Goal: Information Seeking & Learning: Learn about a topic

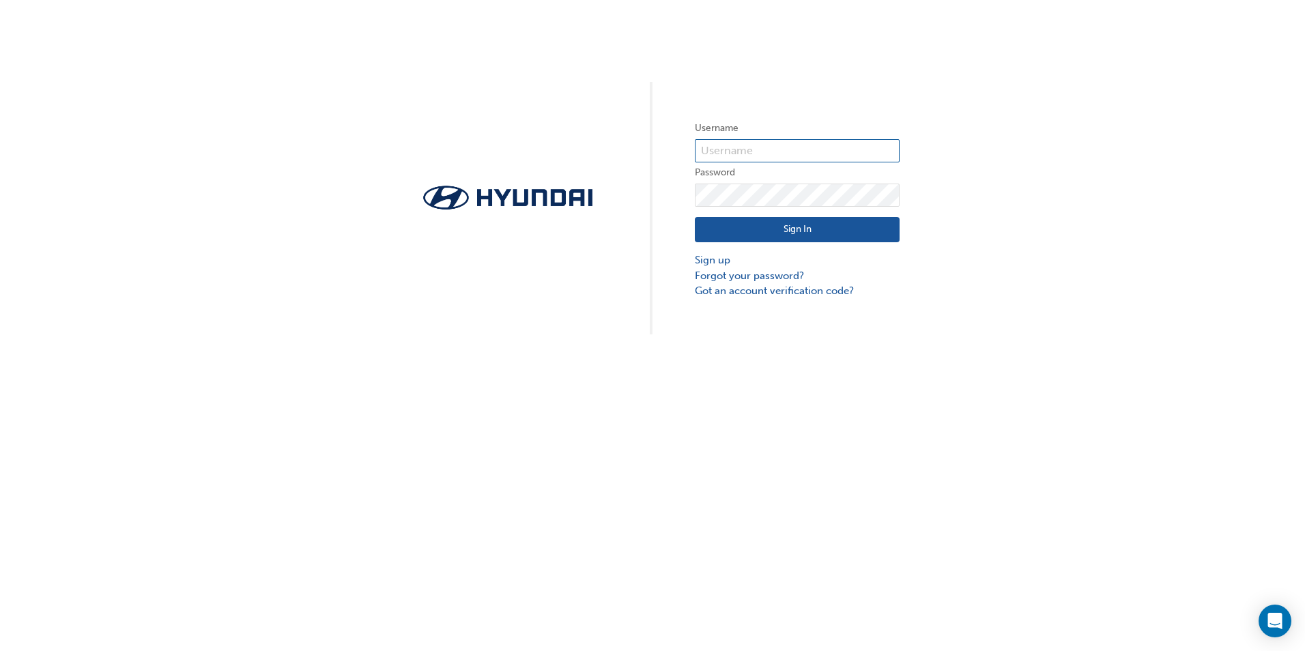
type input "36069"
click at [771, 243] on div "Sign In Sign up Forgot your password? Got an account verification code?" at bounding box center [797, 253] width 205 height 92
click at [775, 235] on button "Sign In" at bounding box center [797, 230] width 205 height 26
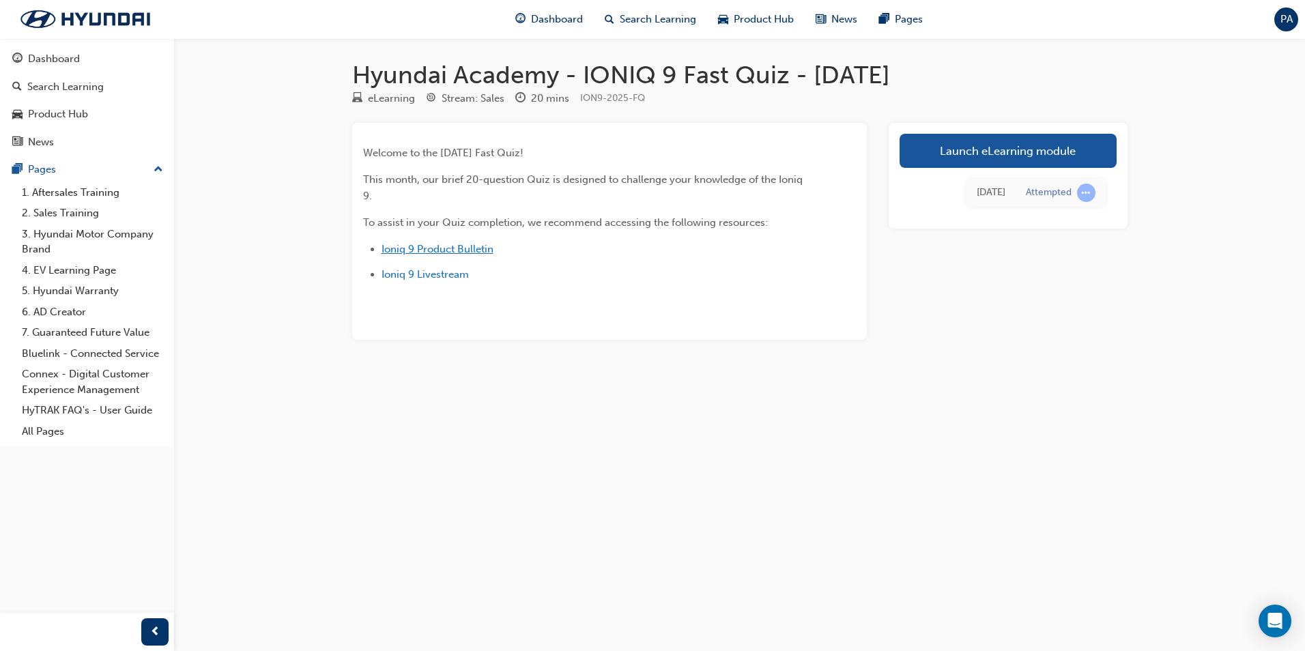
click at [455, 250] on span "Ioniq 9 Product Bulletin" at bounding box center [438, 249] width 112 height 12
click at [957, 154] on link "Launch eLearning module" at bounding box center [1008, 151] width 217 height 34
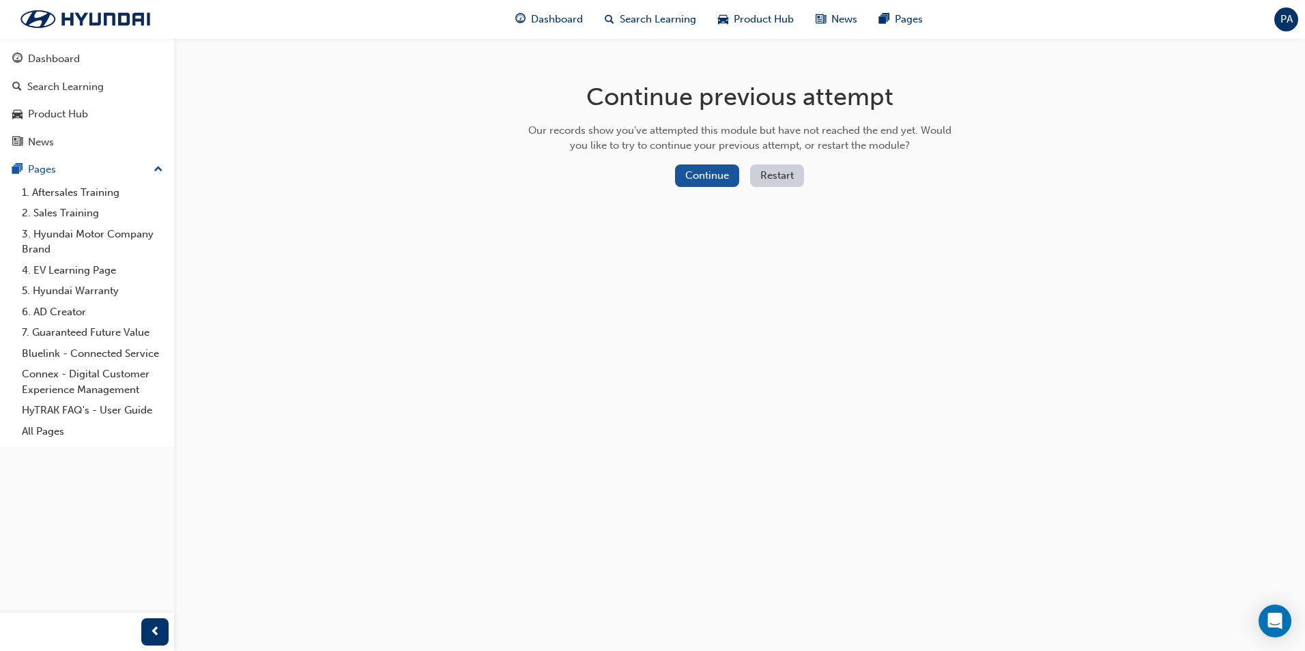
click at [673, 169] on div "Continue Restart" at bounding box center [740, 178] width 433 height 28
click at [696, 175] on button "Continue" at bounding box center [707, 175] width 64 height 23
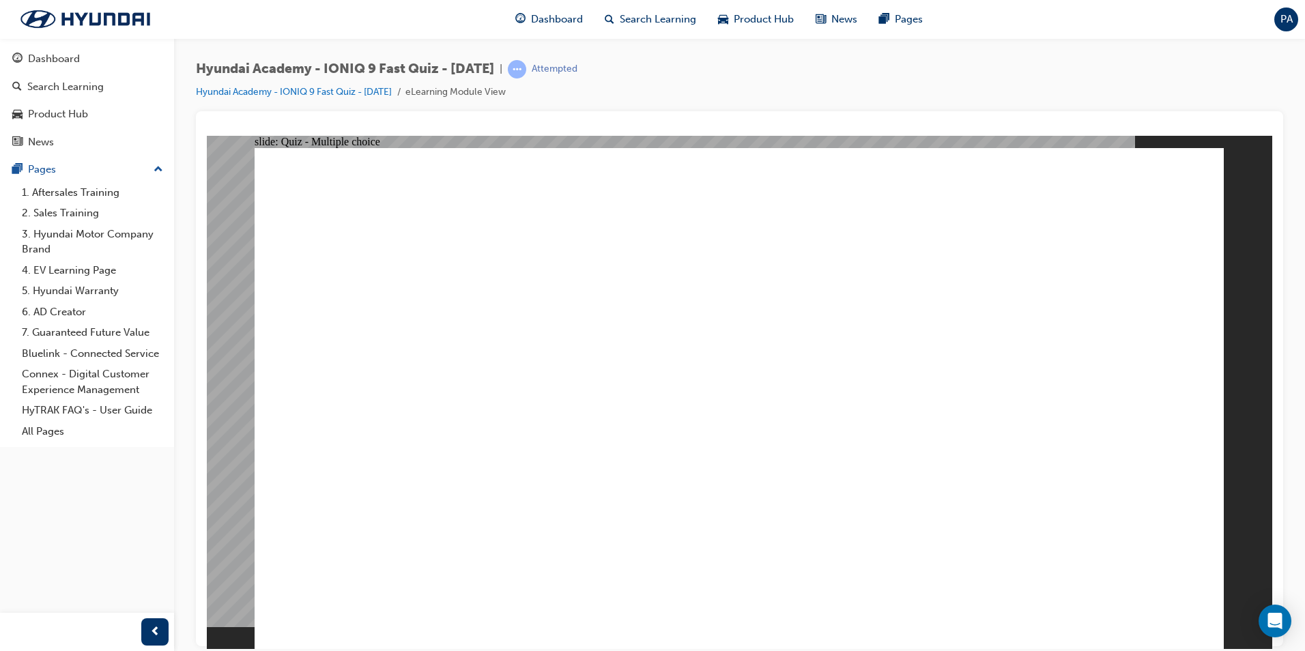
click at [992, 100] on div "Hyundai Academy - IONIQ 9 Fast Quiz - [DATE] | Attempted Hyundai Academy - IONI…" at bounding box center [739, 85] width 1087 height 51
radio input "true"
click at [725, 81] on div "Hyundai Academy - IONIQ 9 Fast Quiz - [DATE] | Attempted Hyundai Academy - IONI…" at bounding box center [739, 85] width 1087 height 51
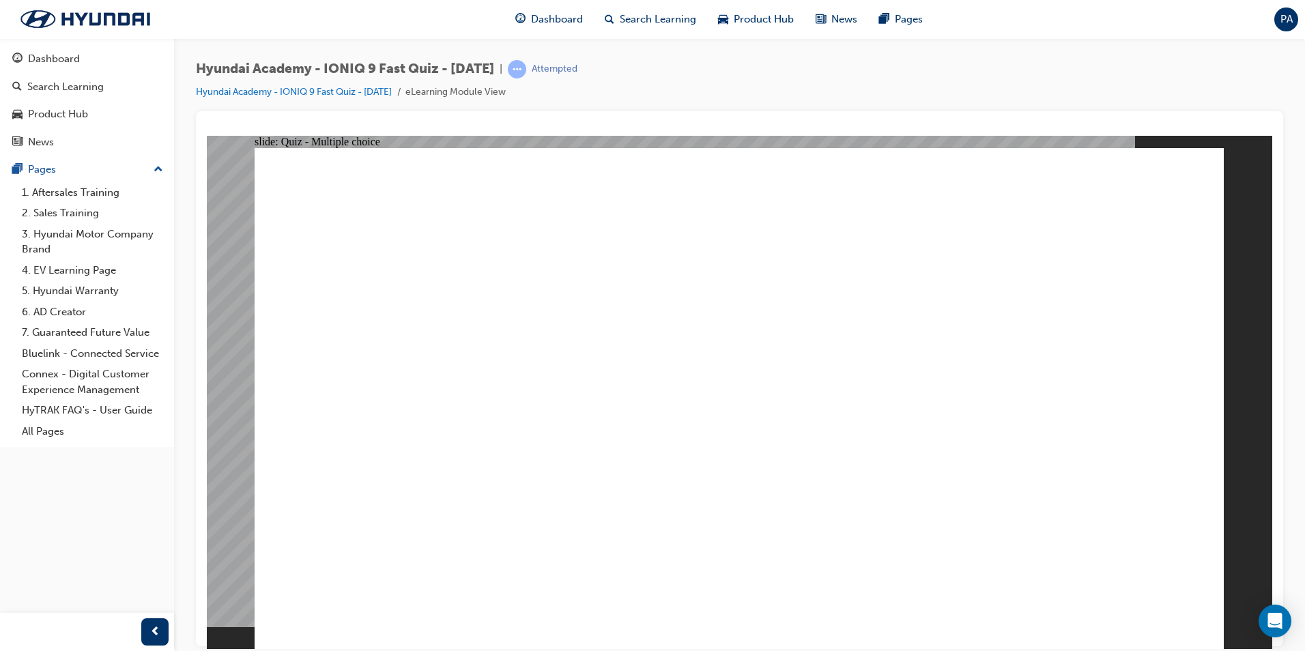
radio input "true"
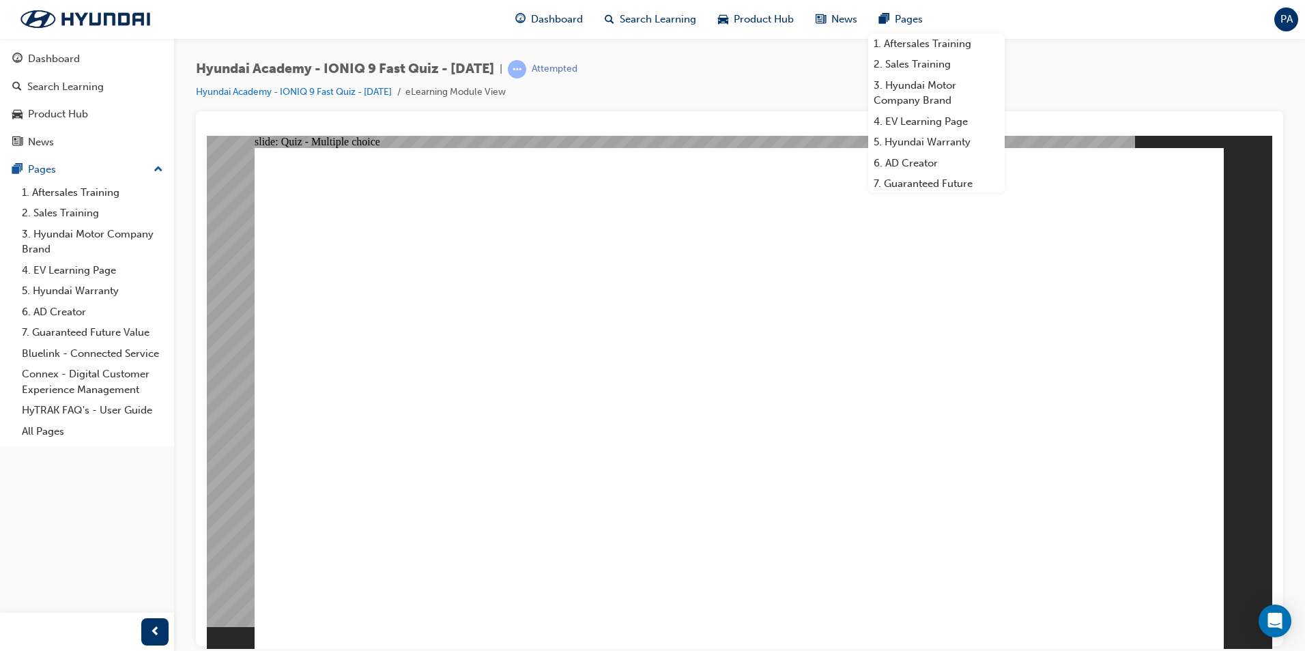
radio input "false"
radio input "true"
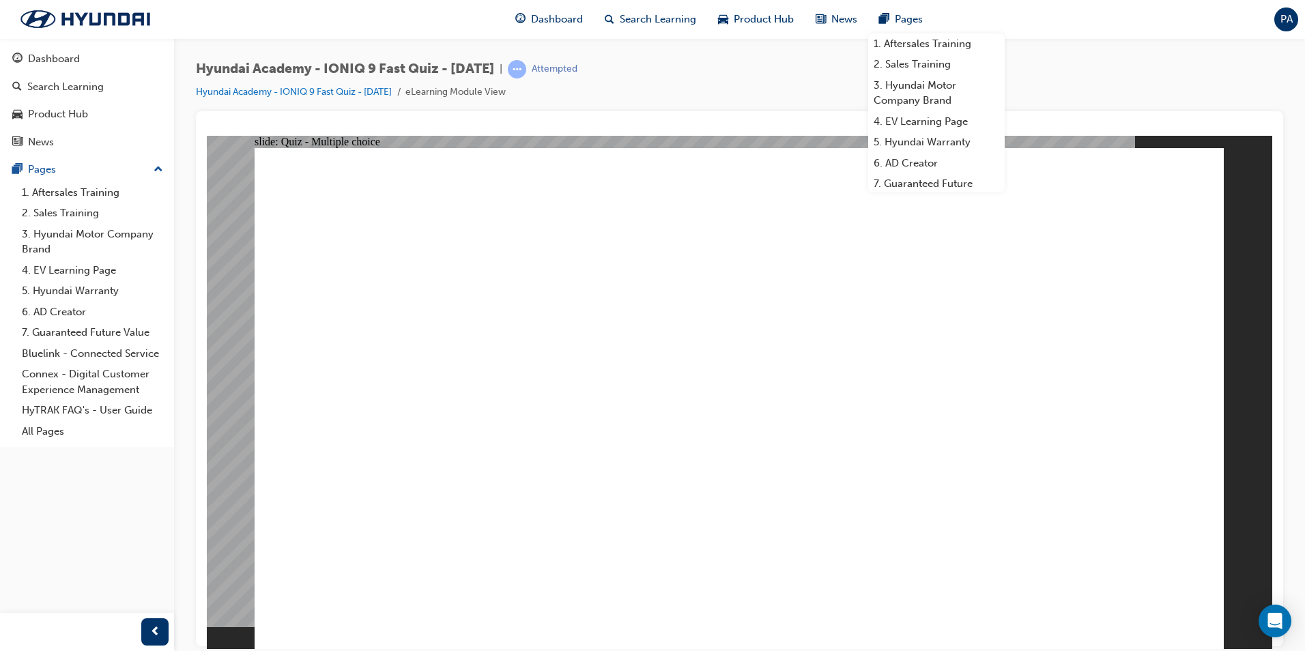
radio input "true"
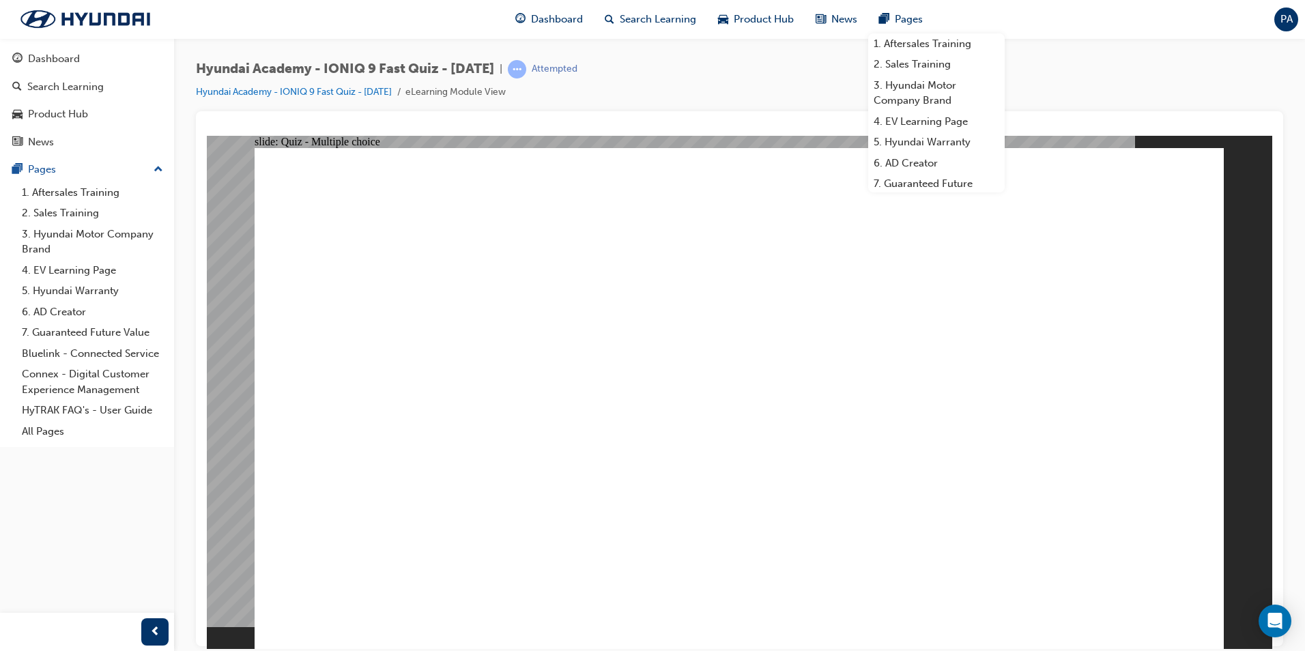
radio input "true"
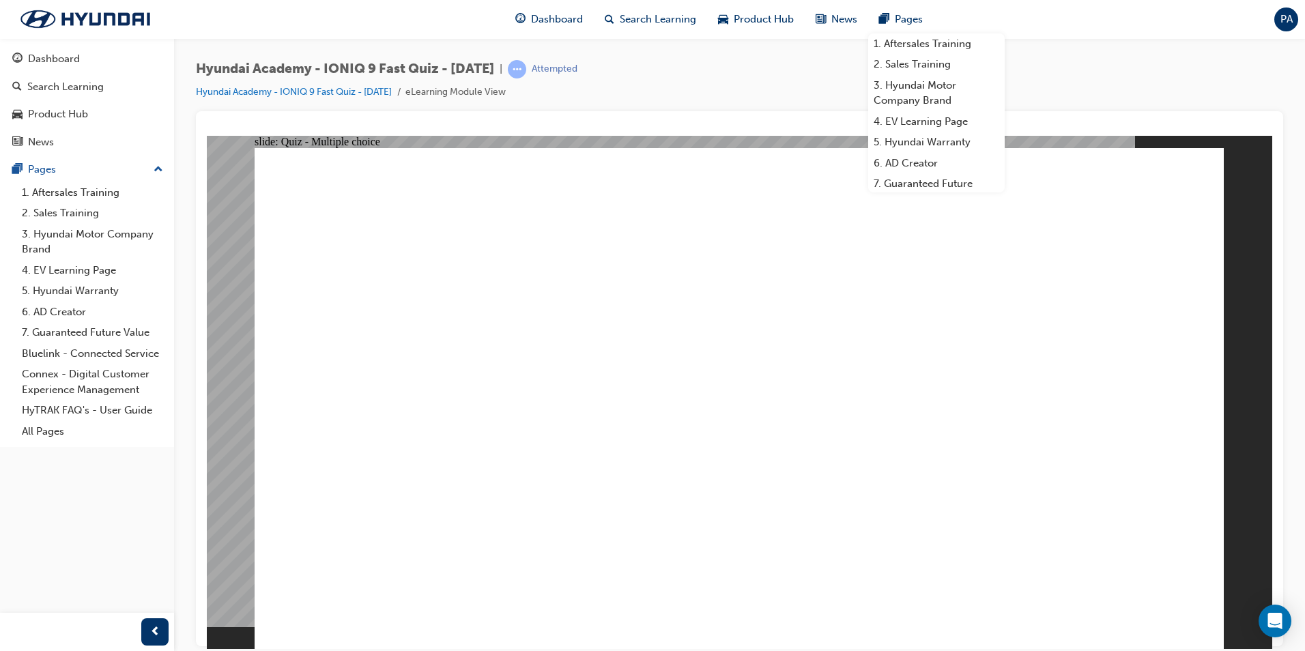
click at [719, 108] on div "Hyundai Academy - IONIQ 9 Fast Quiz - [DATE] | Attempted Hyundai Academy - IONI…" at bounding box center [739, 85] width 1087 height 51
drag, startPoint x: 115, startPoint y: 619, endPoint x: 176, endPoint y: 543, distance: 98.1
click at [119, 619] on div at bounding box center [87, 632] width 174 height 38
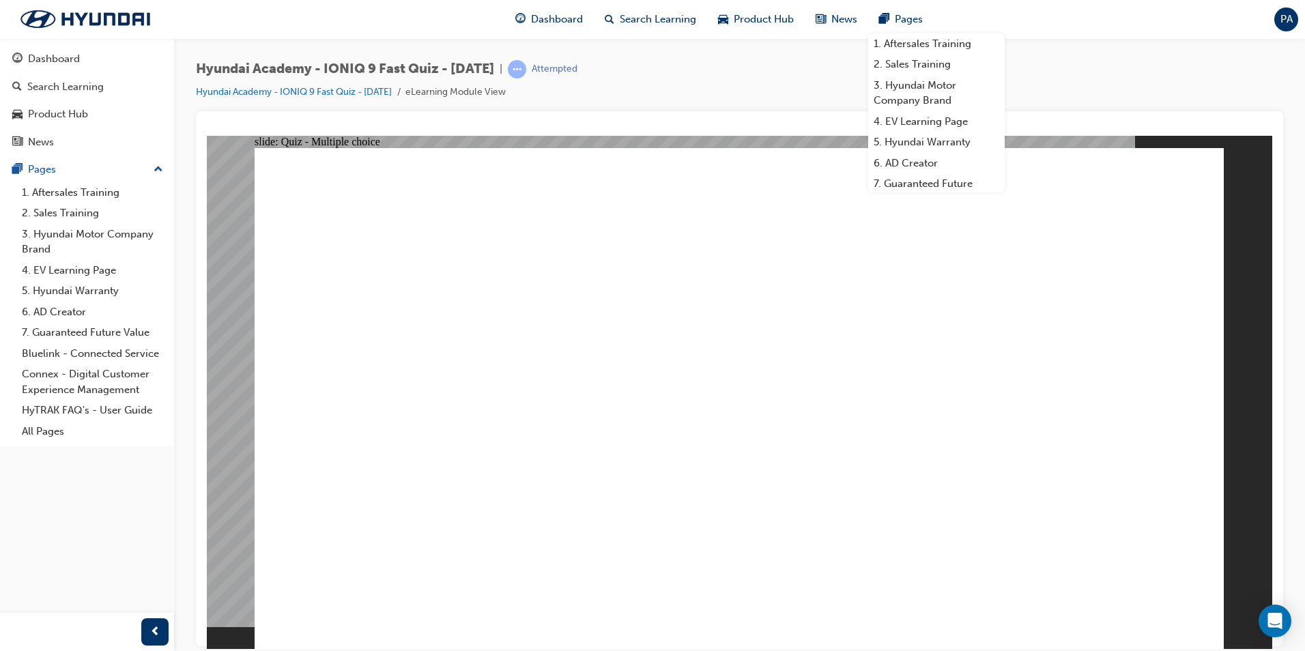
click at [360, 96] on link "Hyundai Academy - IONIQ 9 Fast Quiz - [DATE]" at bounding box center [294, 92] width 196 height 12
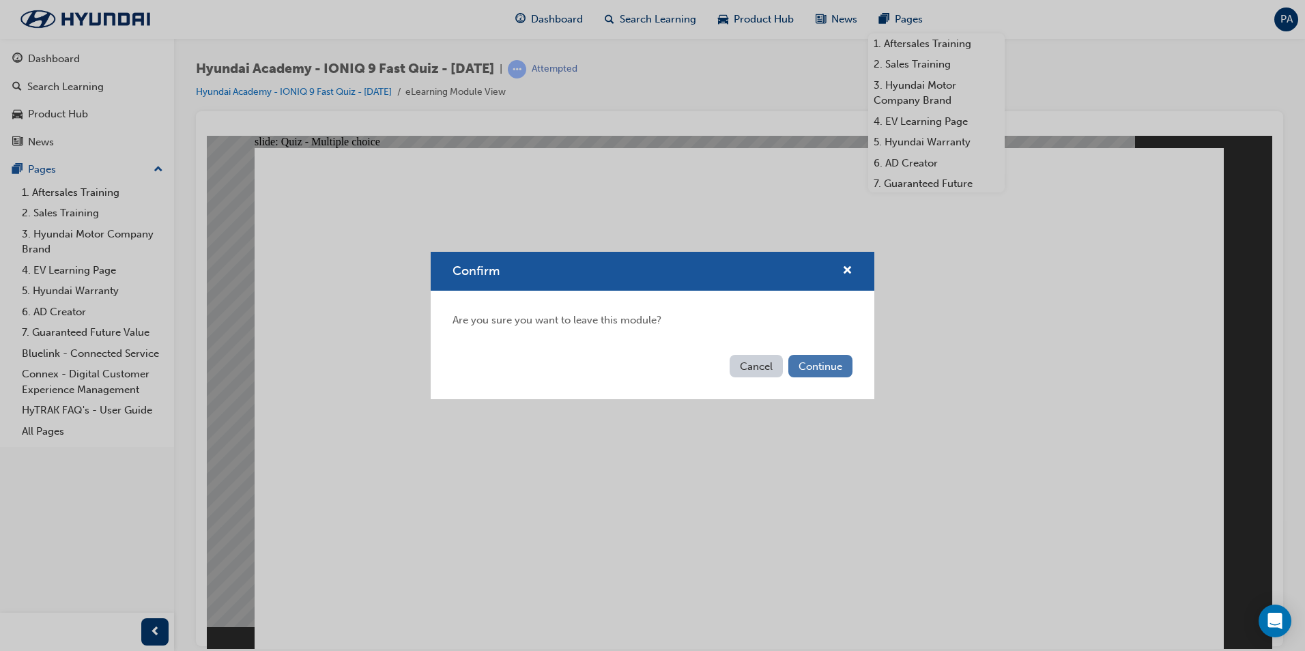
click at [831, 358] on button "Continue" at bounding box center [820, 366] width 64 height 23
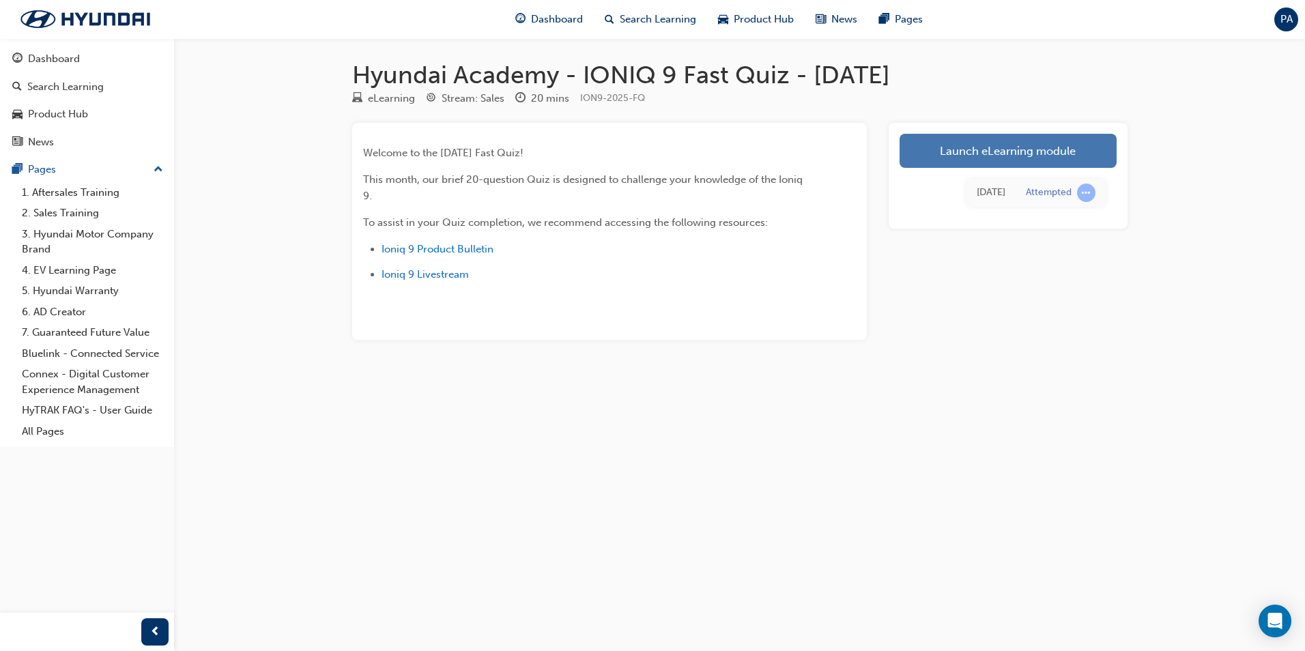
click at [1073, 151] on link "Launch eLearning module" at bounding box center [1008, 151] width 217 height 34
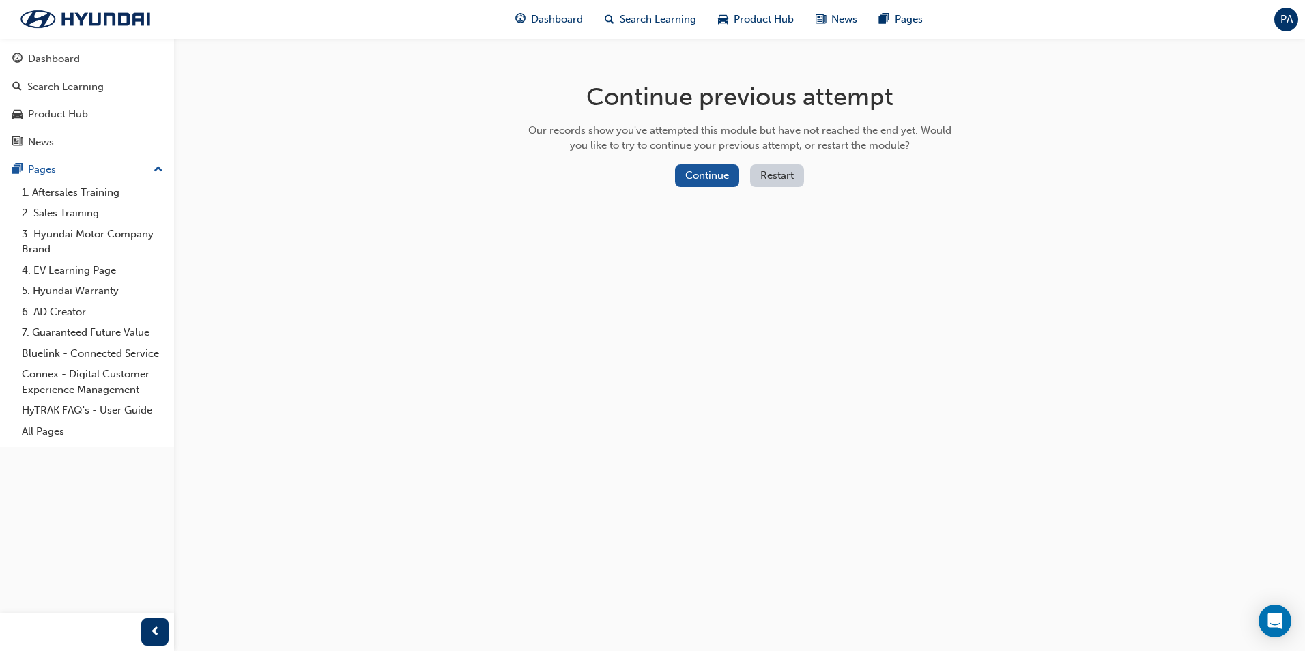
click at [790, 181] on button "Restart" at bounding box center [777, 175] width 54 height 23
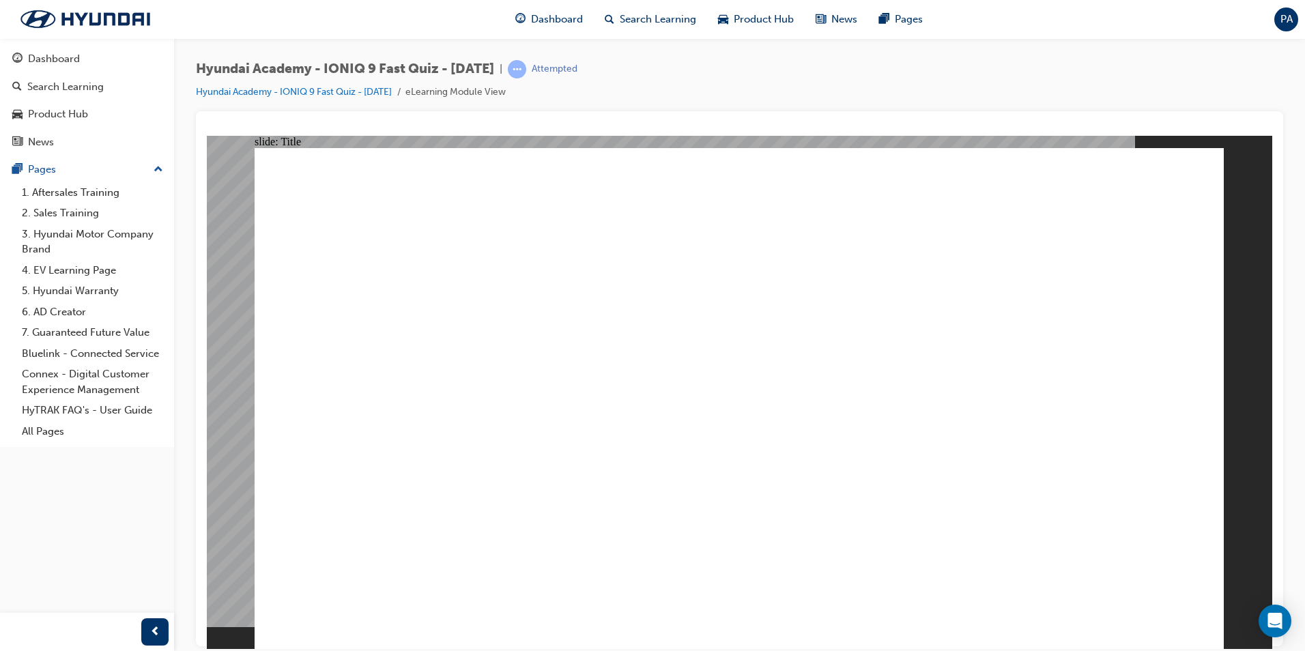
drag, startPoint x: 401, startPoint y: 463, endPoint x: 367, endPoint y: 453, distance: 34.8
drag, startPoint x: 699, startPoint y: 478, endPoint x: 771, endPoint y: 483, distance: 72.5
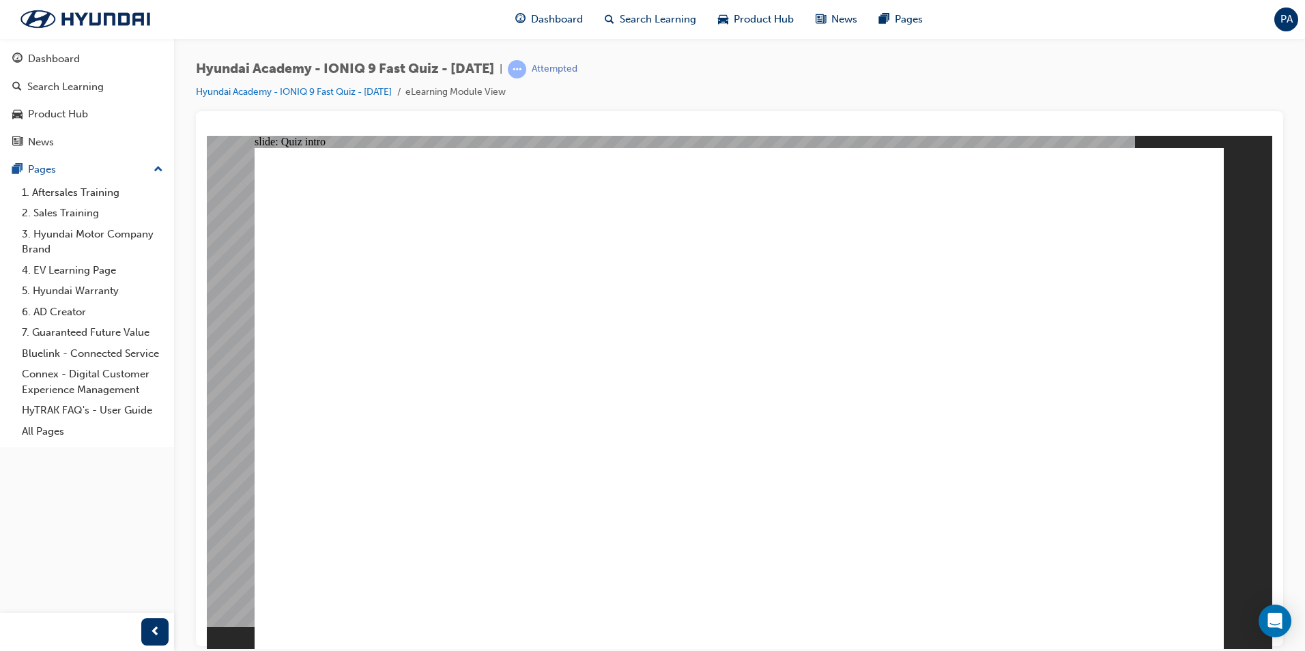
radio input "true"
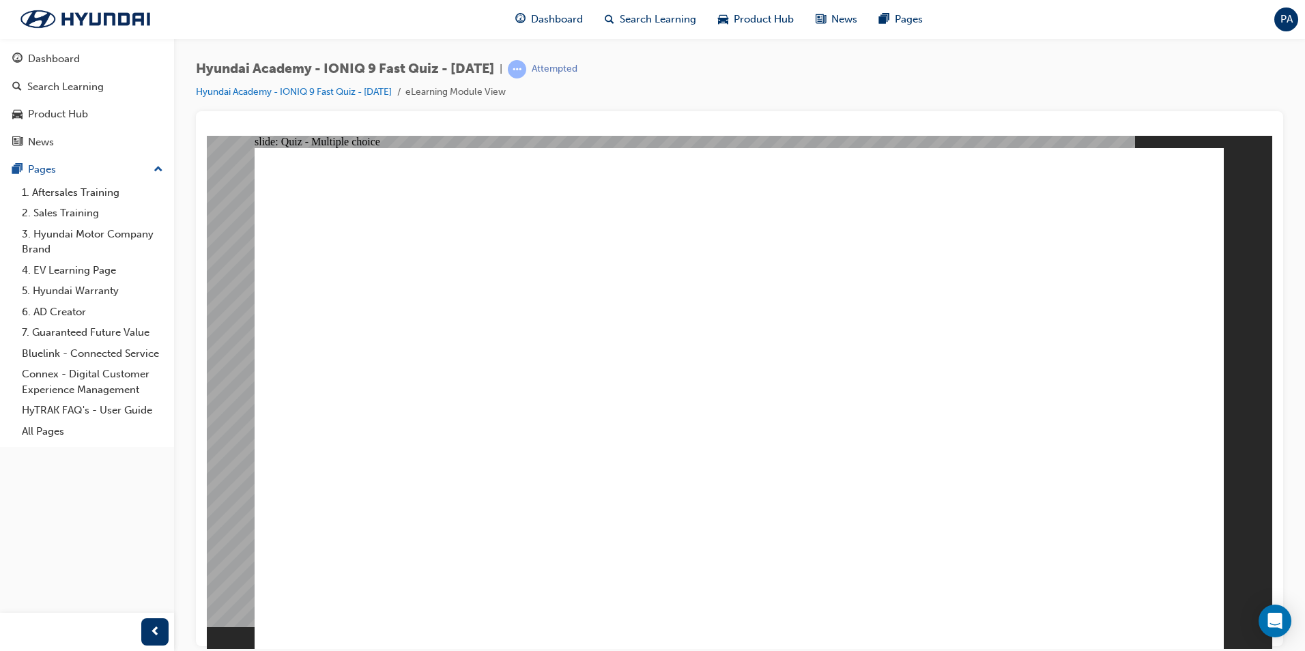
radio input "true"
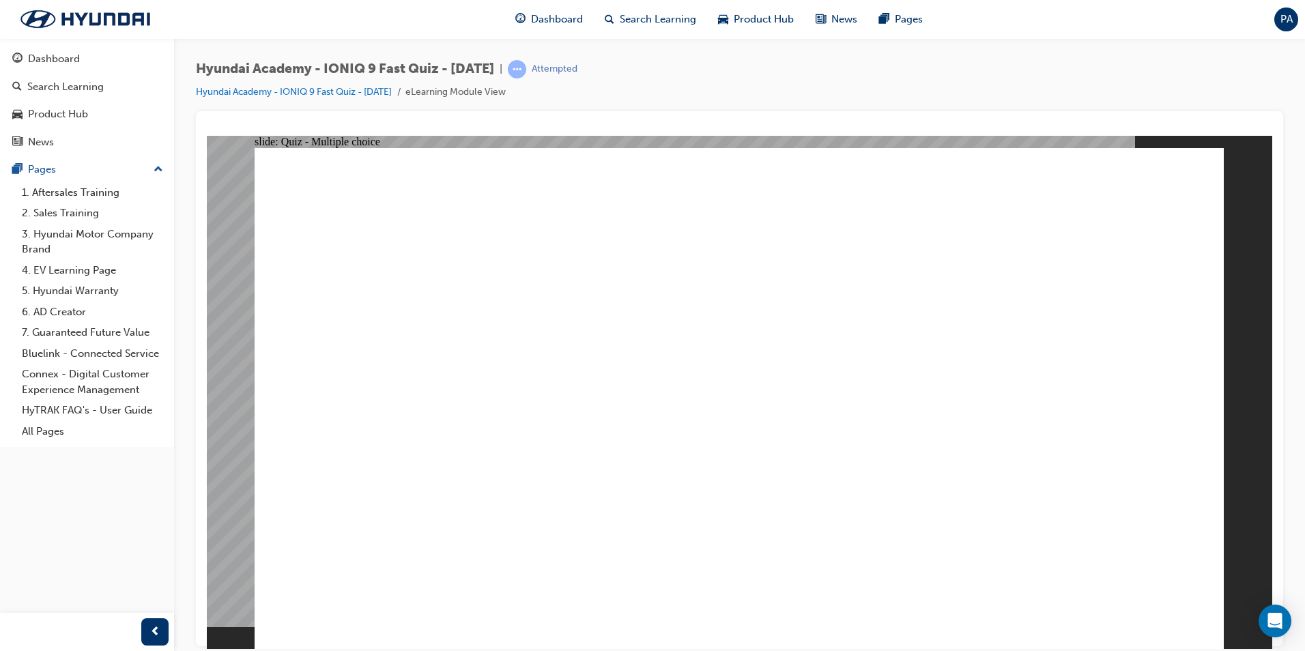
radio input "true"
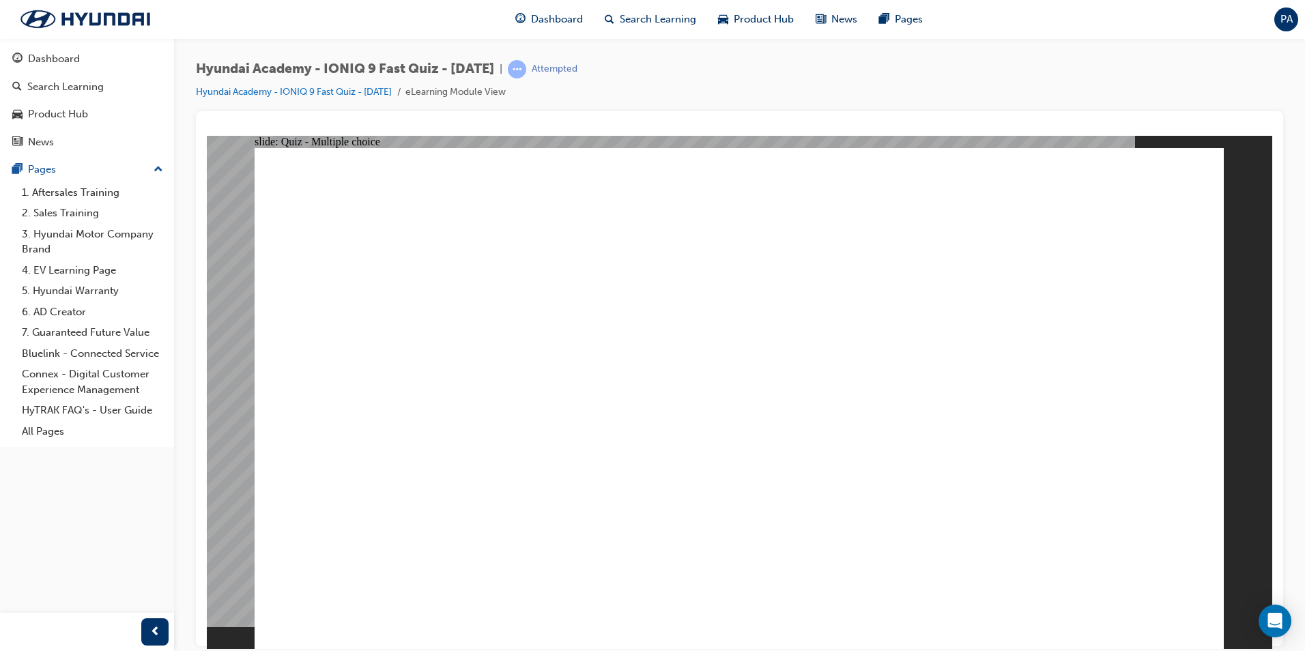
drag, startPoint x: 269, startPoint y: 352, endPoint x: 300, endPoint y: 357, distance: 31.9
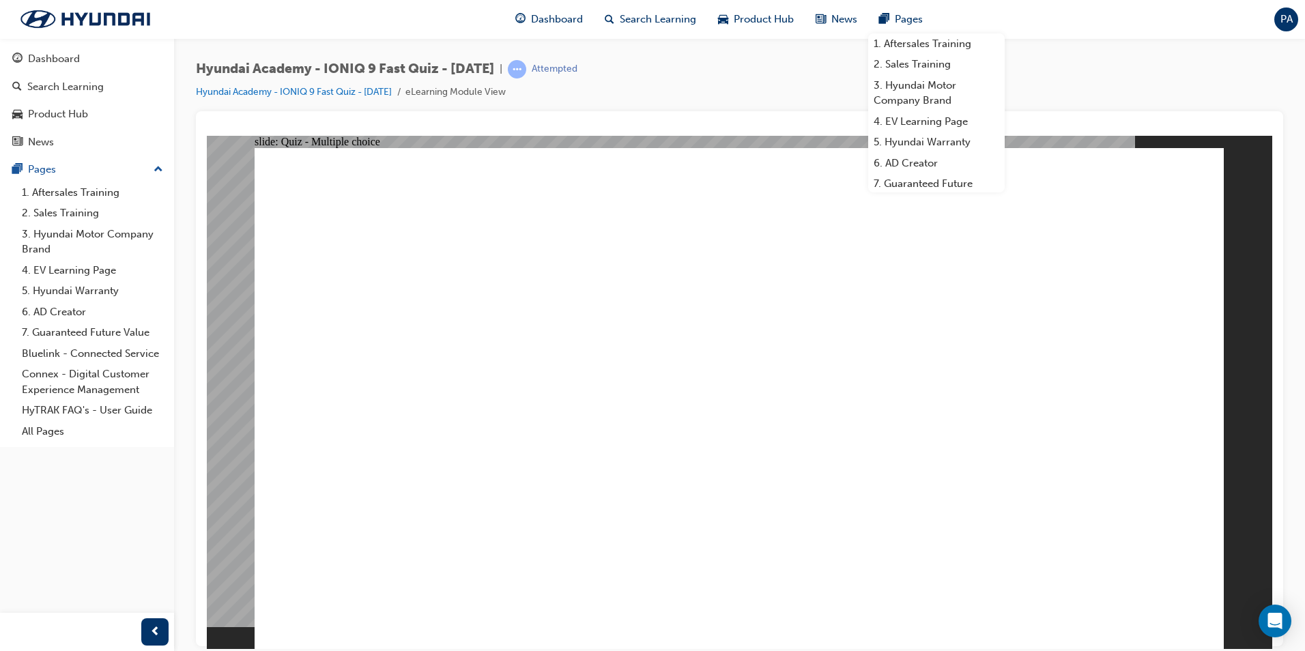
radio input "true"
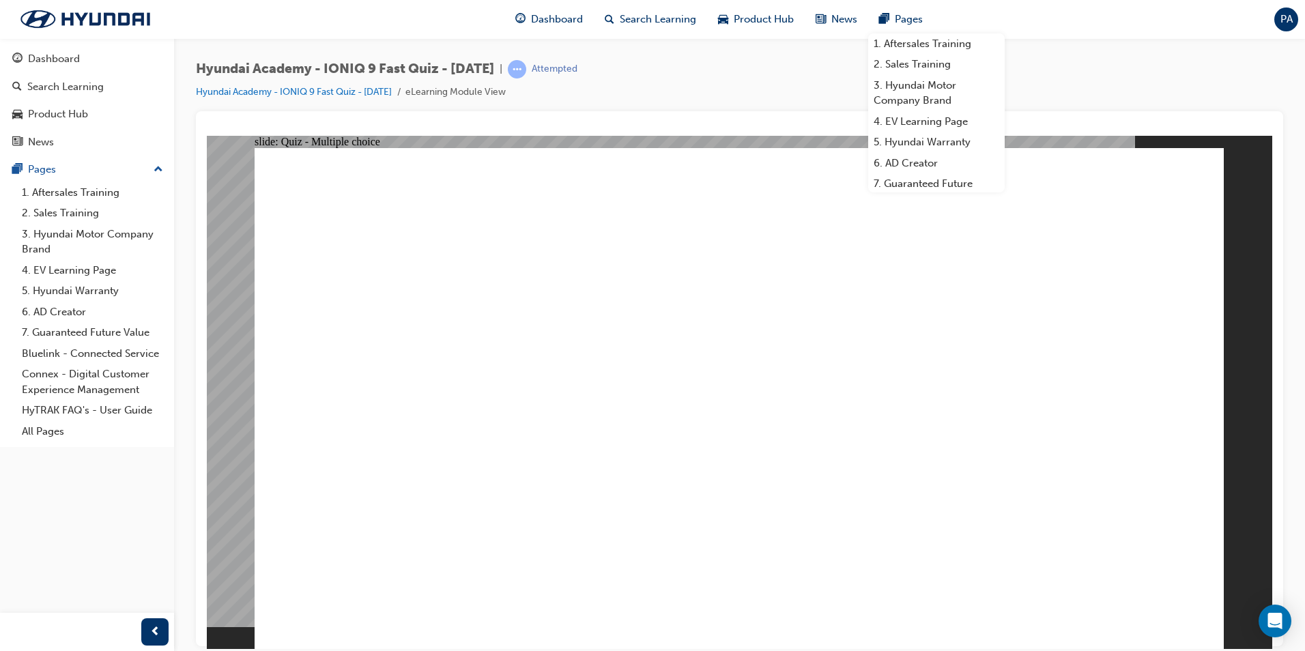
radio input "true"
click at [88, 502] on div "Dashboard Search Learning Product Hub News Pages Pages 1. Aftersales Training 2…" at bounding box center [87, 308] width 174 height 617
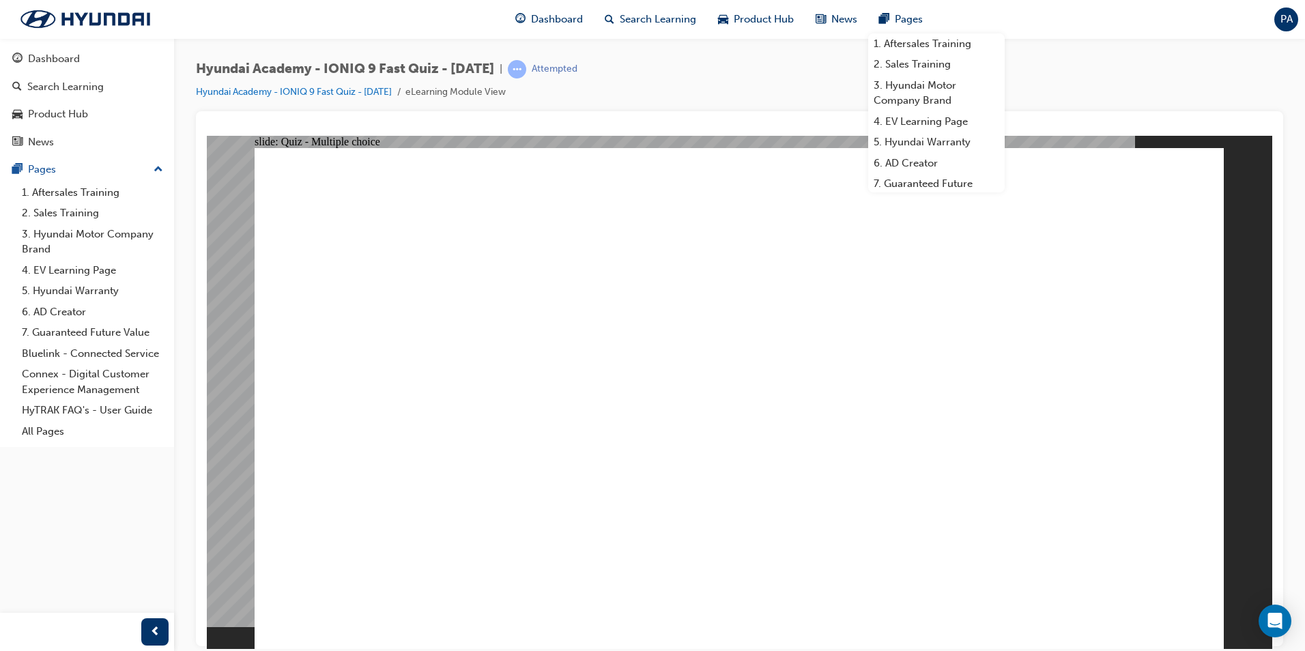
radio input "true"
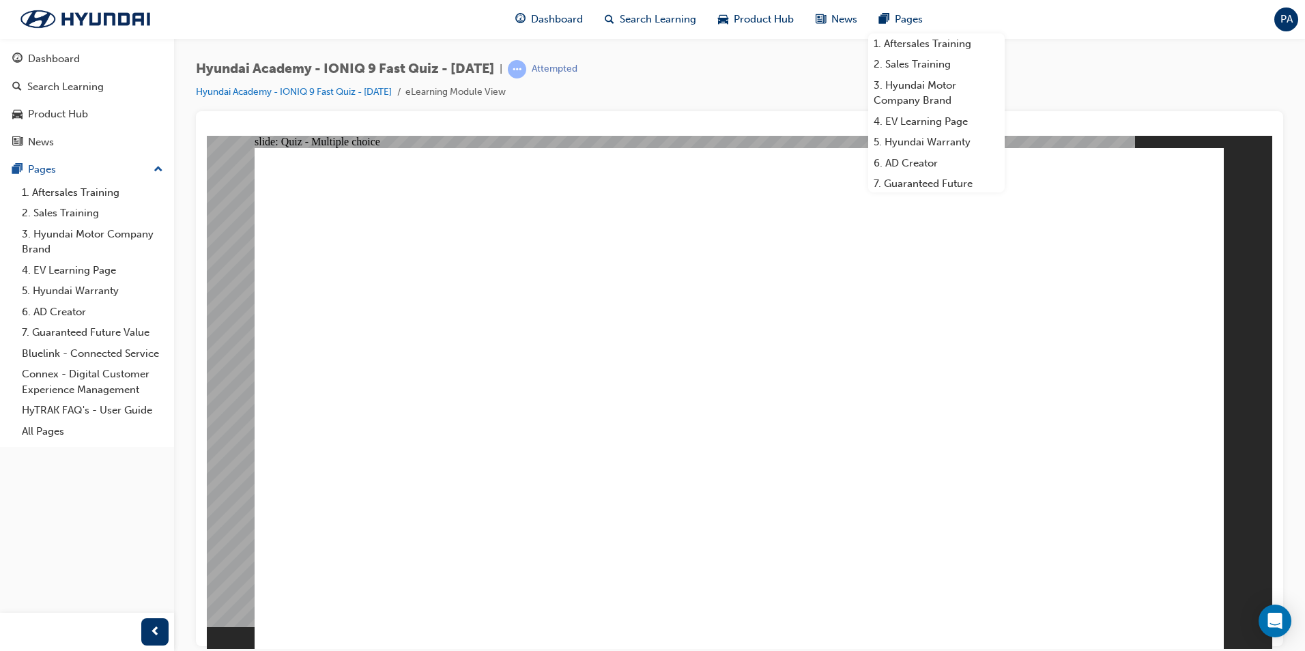
checkbox input "true"
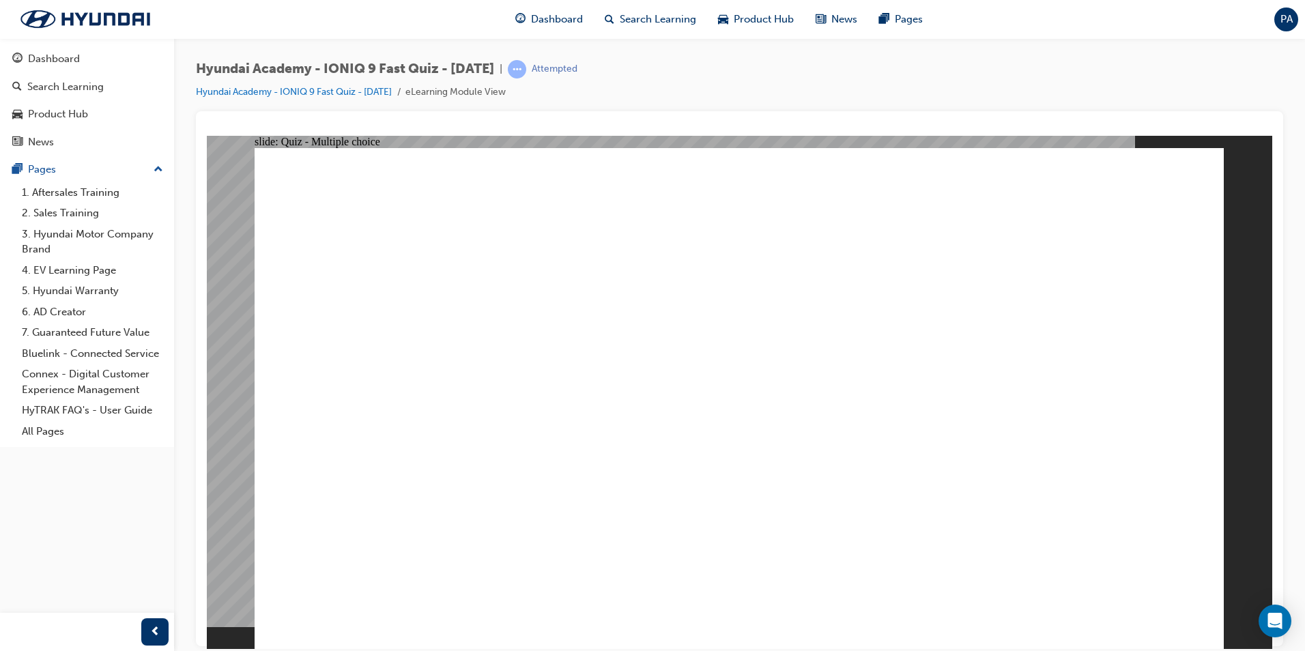
radio input "true"
click at [1262, 66] on div "Hyundai Academy - IONIQ 9 Fast Quiz - [DATE] | Attempted Hyundai Academy - IONI…" at bounding box center [739, 85] width 1087 height 51
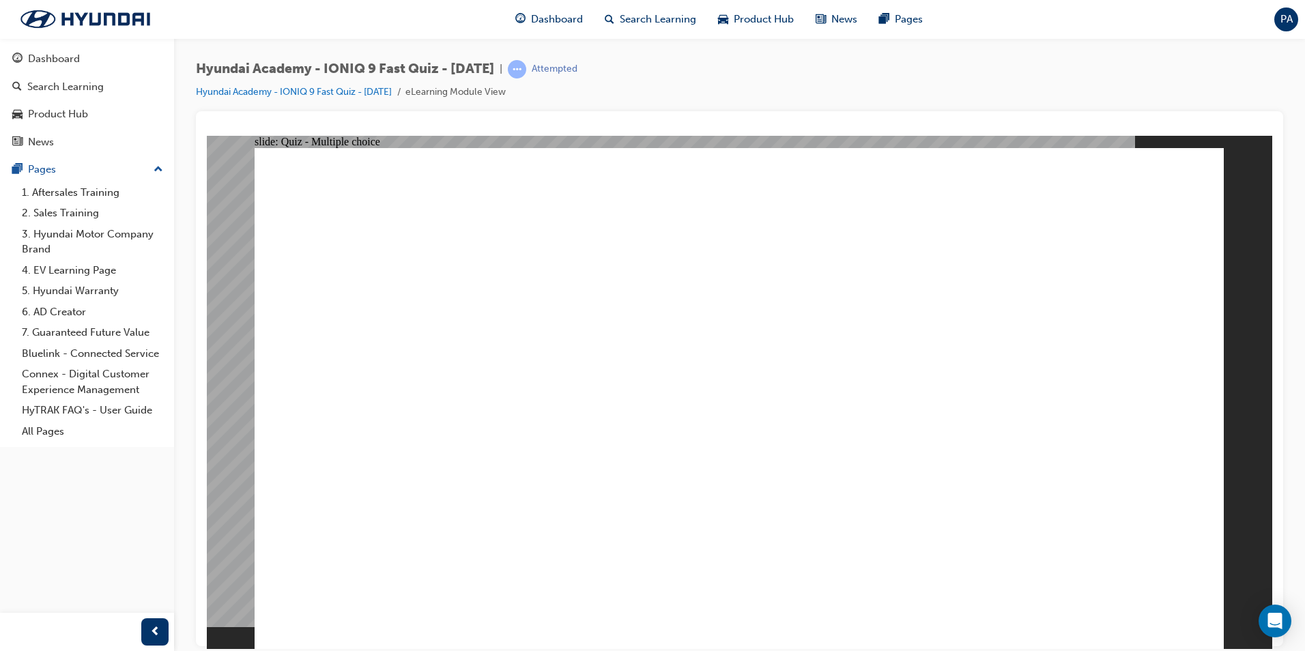
click at [1246, 86] on div "Hyundai Academy - IONIQ 9 Fast Quiz - [DATE] | Attempted Hyundai Academy - IONI…" at bounding box center [739, 85] width 1087 height 51
drag, startPoint x: 539, startPoint y: 524, endPoint x: 549, endPoint y: 499, distance: 26.9
radio input "true"
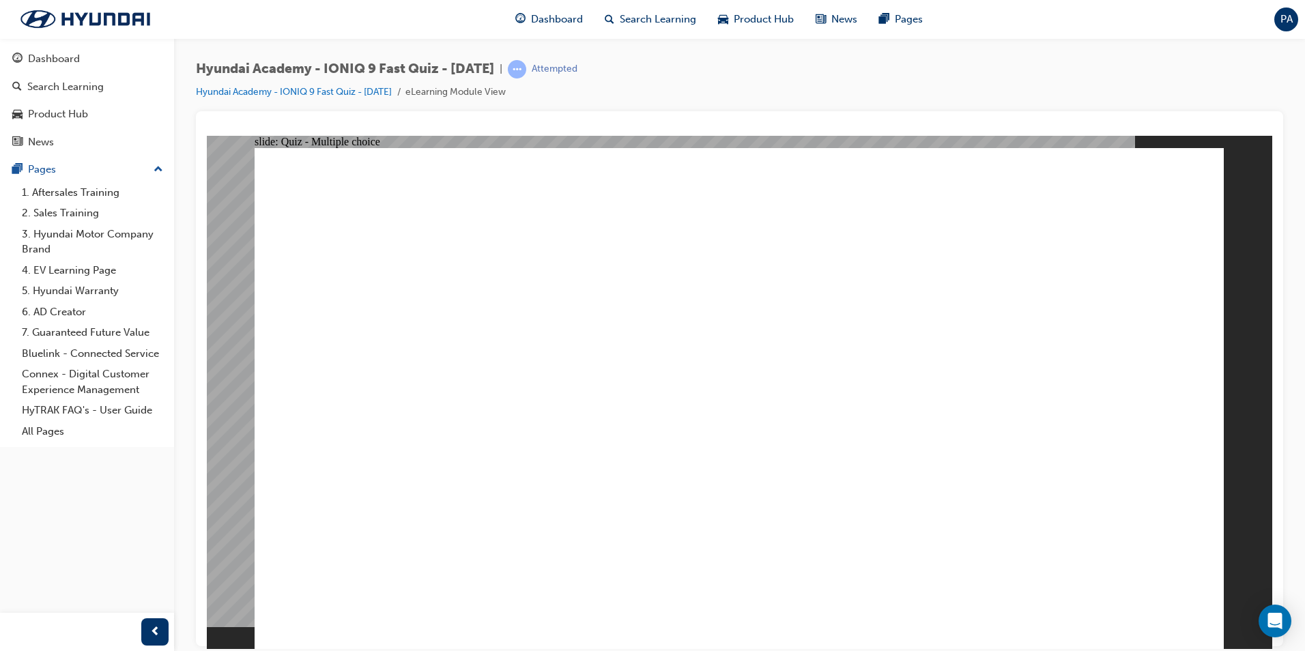
checkbox input "true"
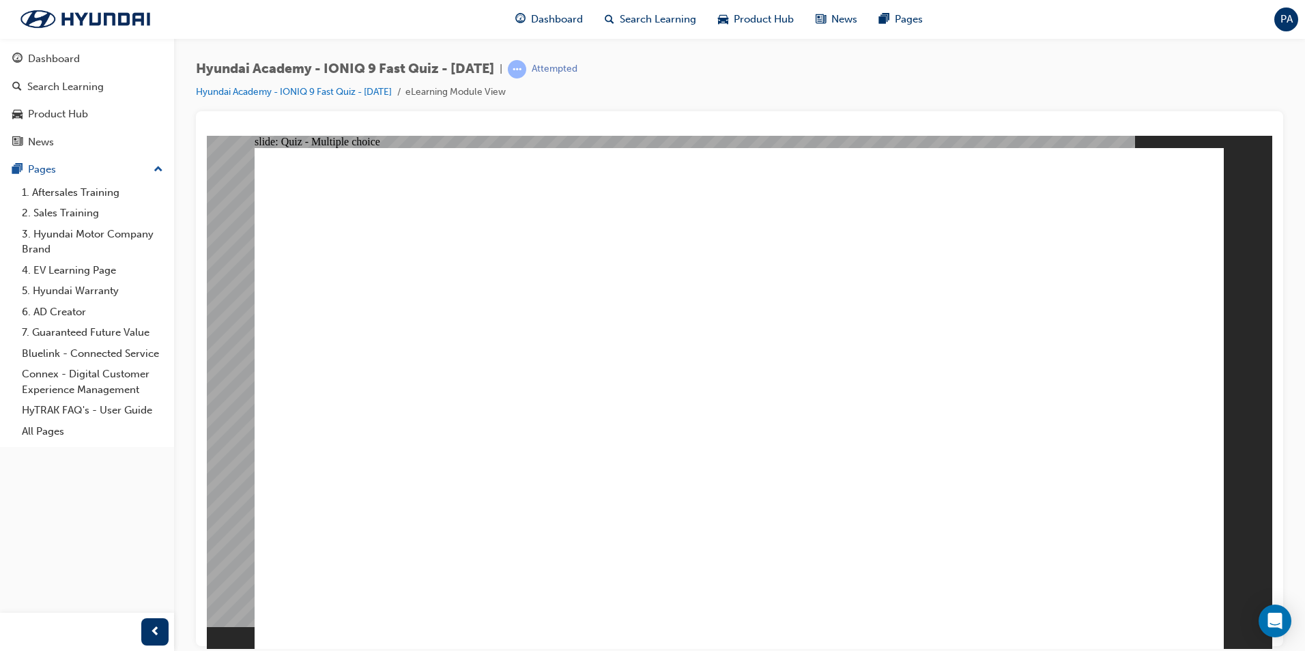
checkbox input "true"
drag, startPoint x: 98, startPoint y: 477, endPoint x: 121, endPoint y: 476, distance: 23.9
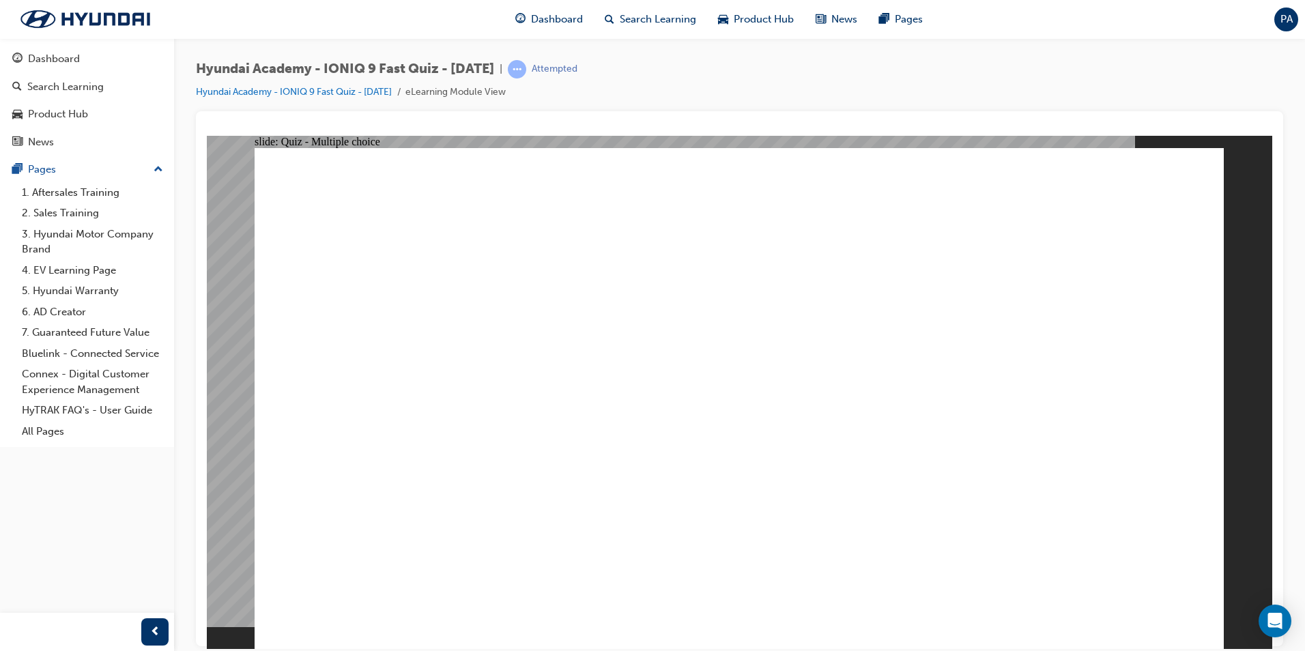
click at [98, 477] on div "Dashboard Search Learning Product Hub News Pages Pages 1. Aftersales Training 2…" at bounding box center [87, 308] width 174 height 617
radio input "true"
